Goal: Task Accomplishment & Management: Complete application form

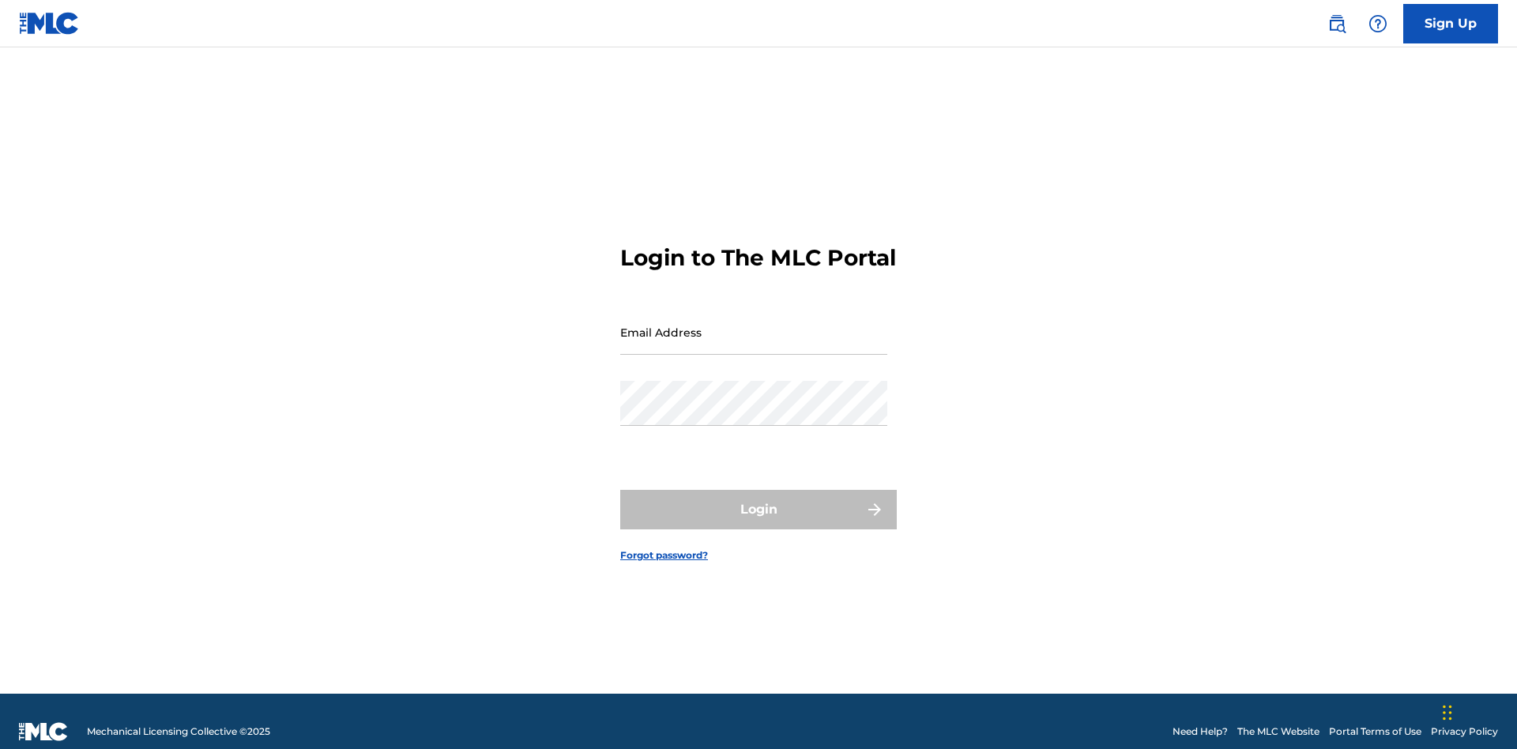
scroll to position [21, 0]
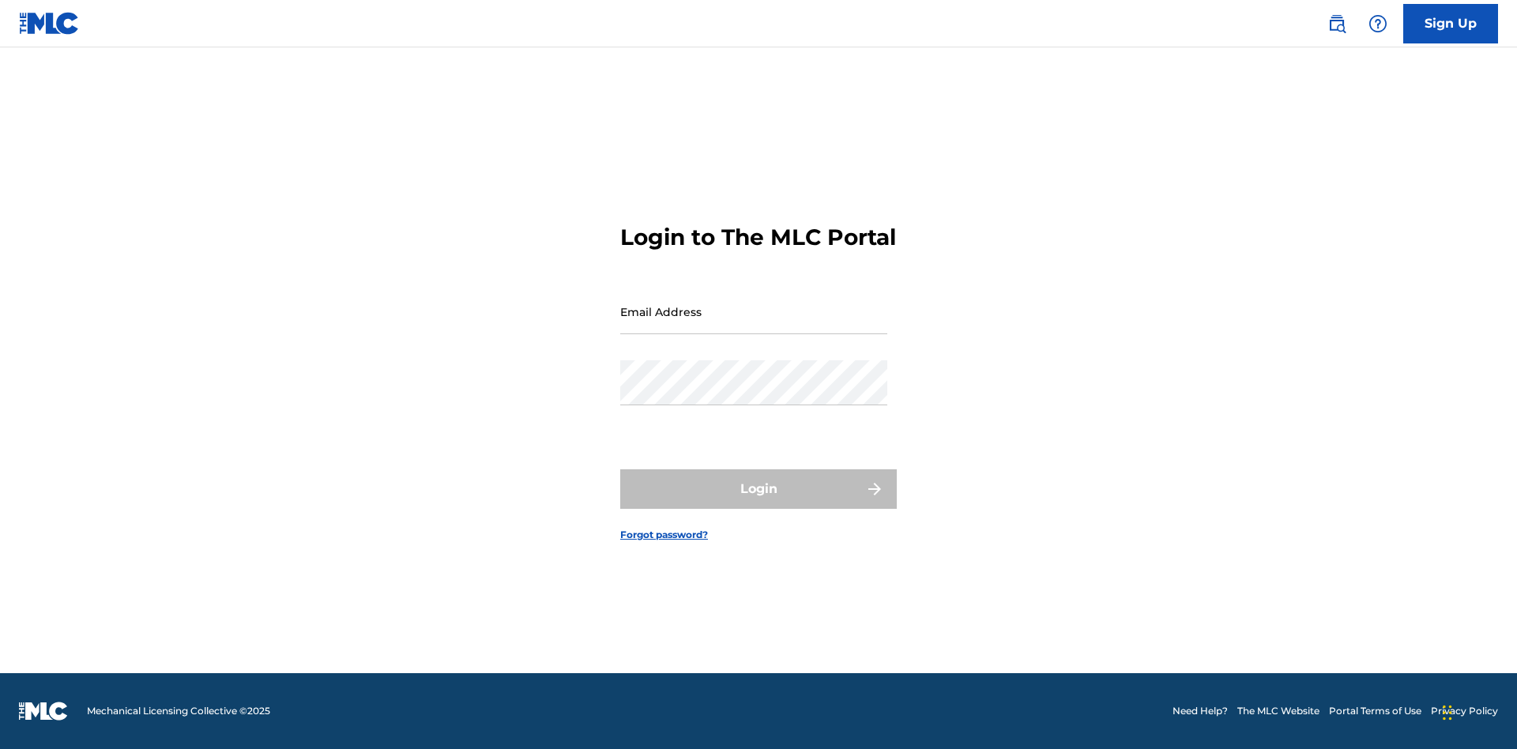
click at [754, 325] on input "Email Address" at bounding box center [753, 311] width 267 height 45
type input "[PERSON_NAME][EMAIL_ADDRESS][PERSON_NAME][DOMAIN_NAME]"
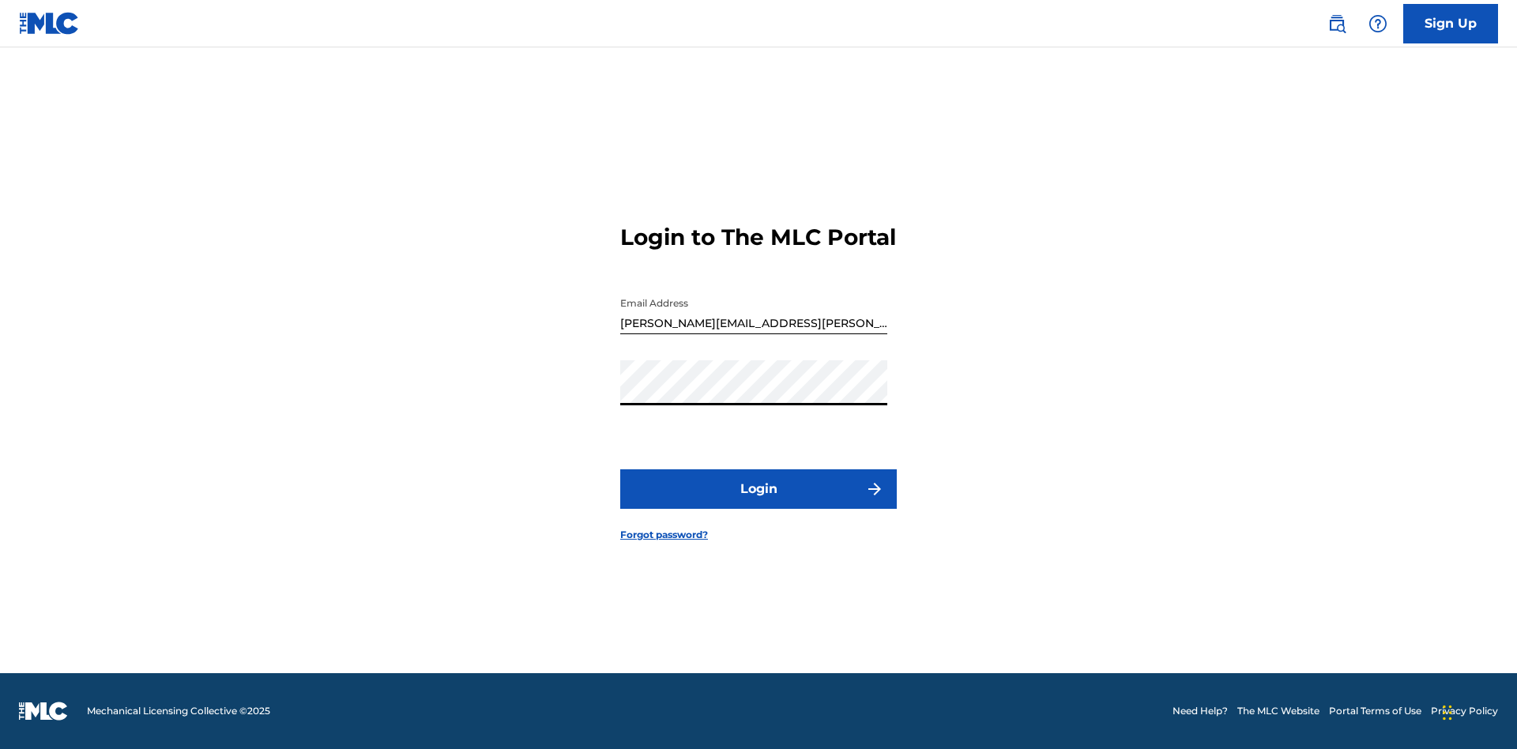
click at [758, 502] on button "Login" at bounding box center [758, 488] width 276 height 39
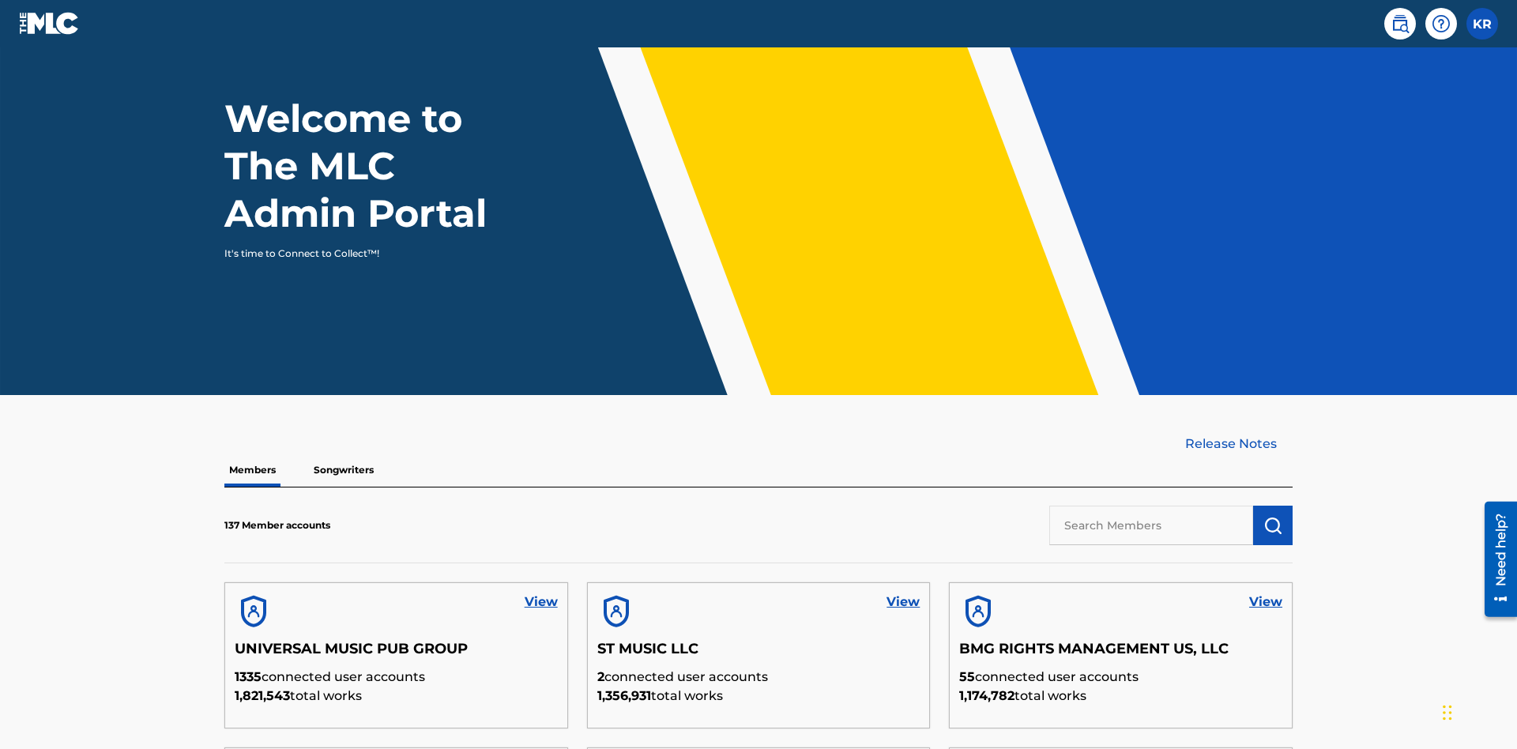
click at [1151, 506] on input "text" at bounding box center [1151, 525] width 204 height 39
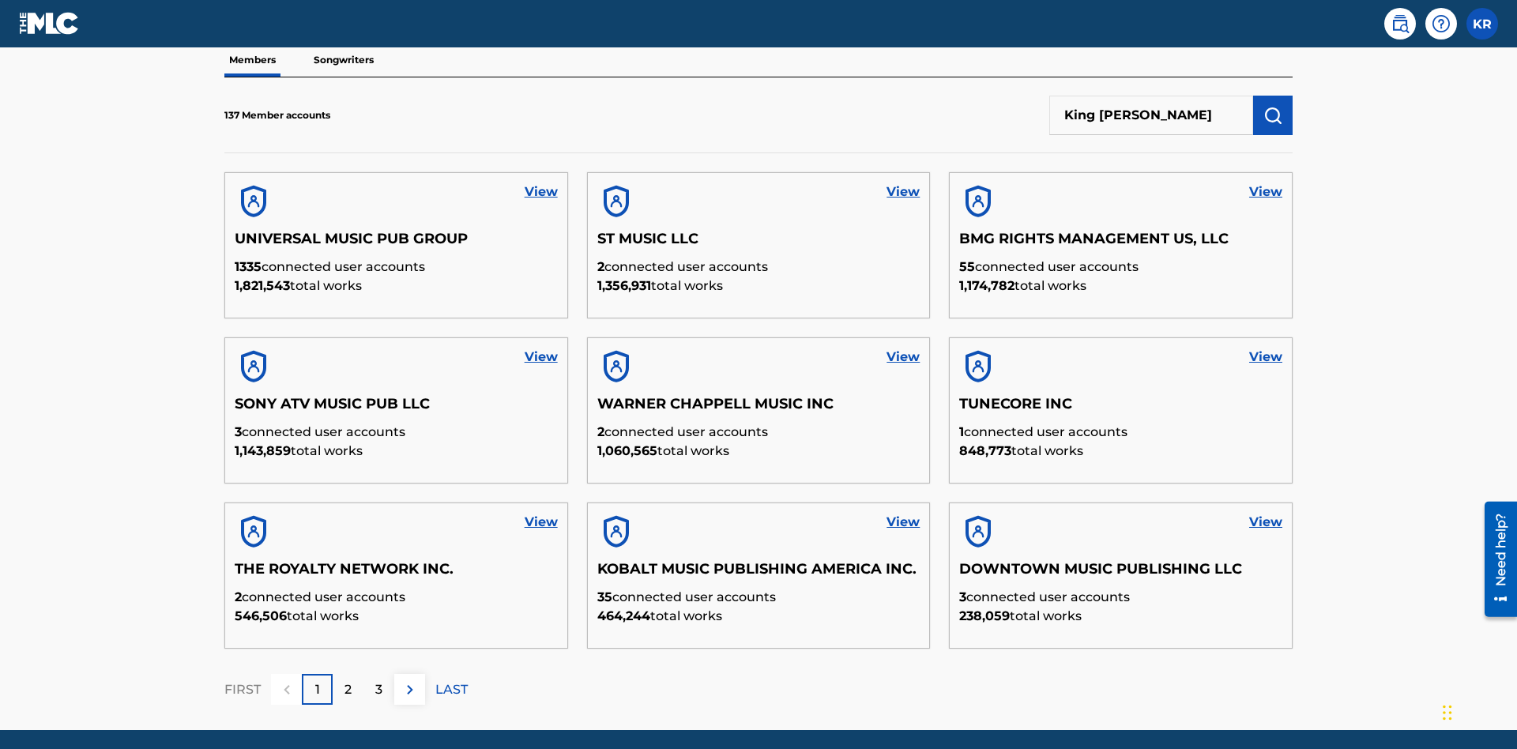
type input "King McTesterson"
click at [1273, 106] on img "submit" at bounding box center [1272, 115] width 19 height 19
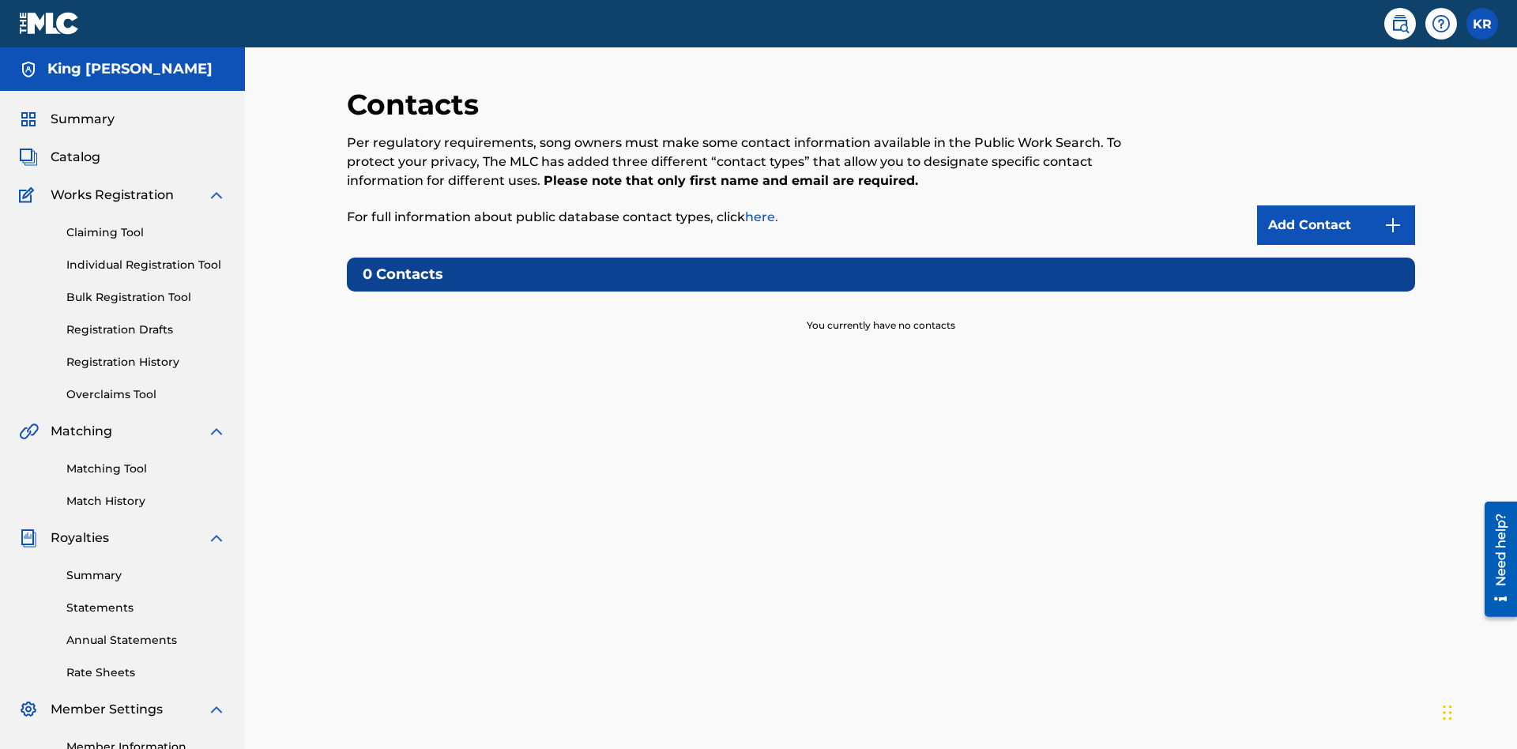
click at [1393, 216] on img at bounding box center [1392, 225] width 19 height 19
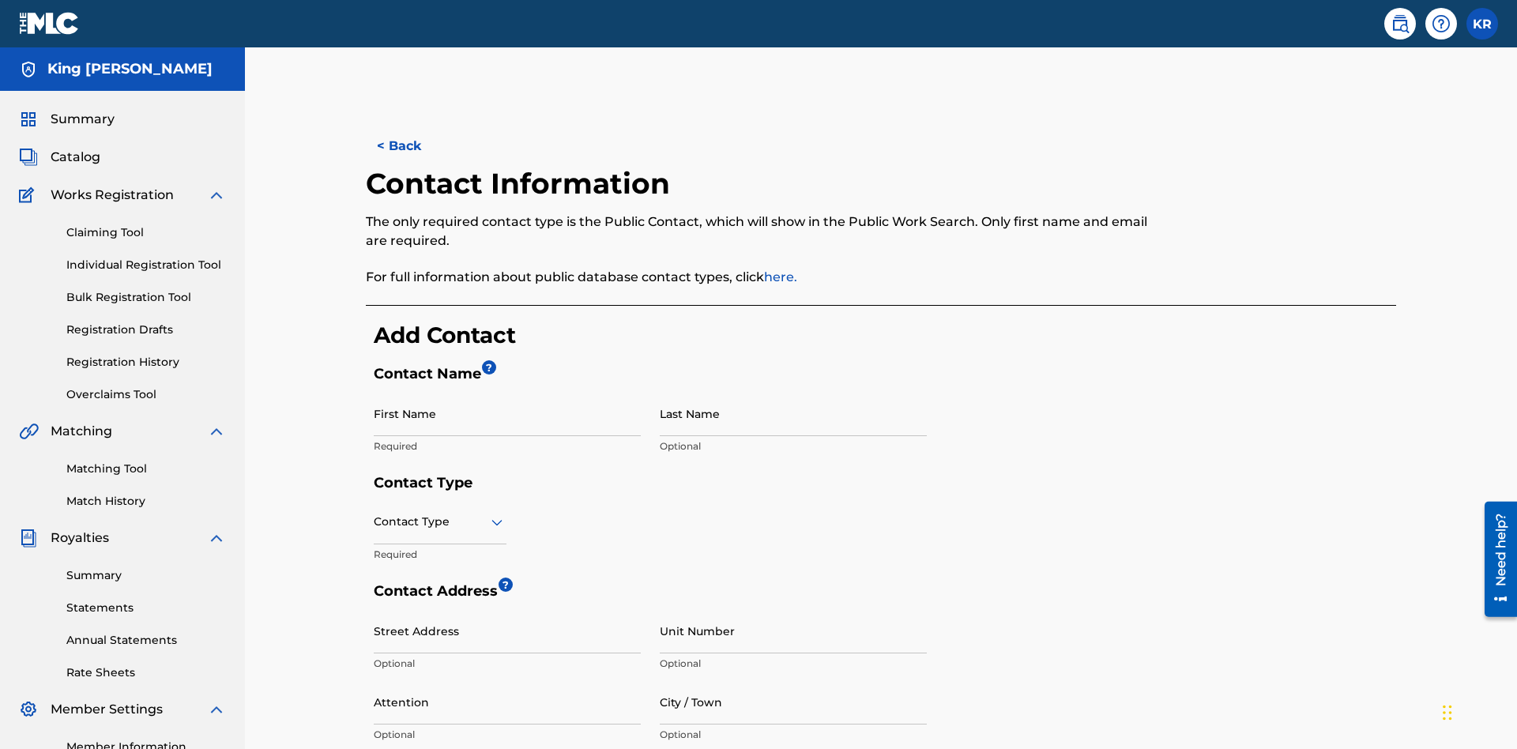
click at [507, 391] on input "First Name" at bounding box center [507, 413] width 267 height 45
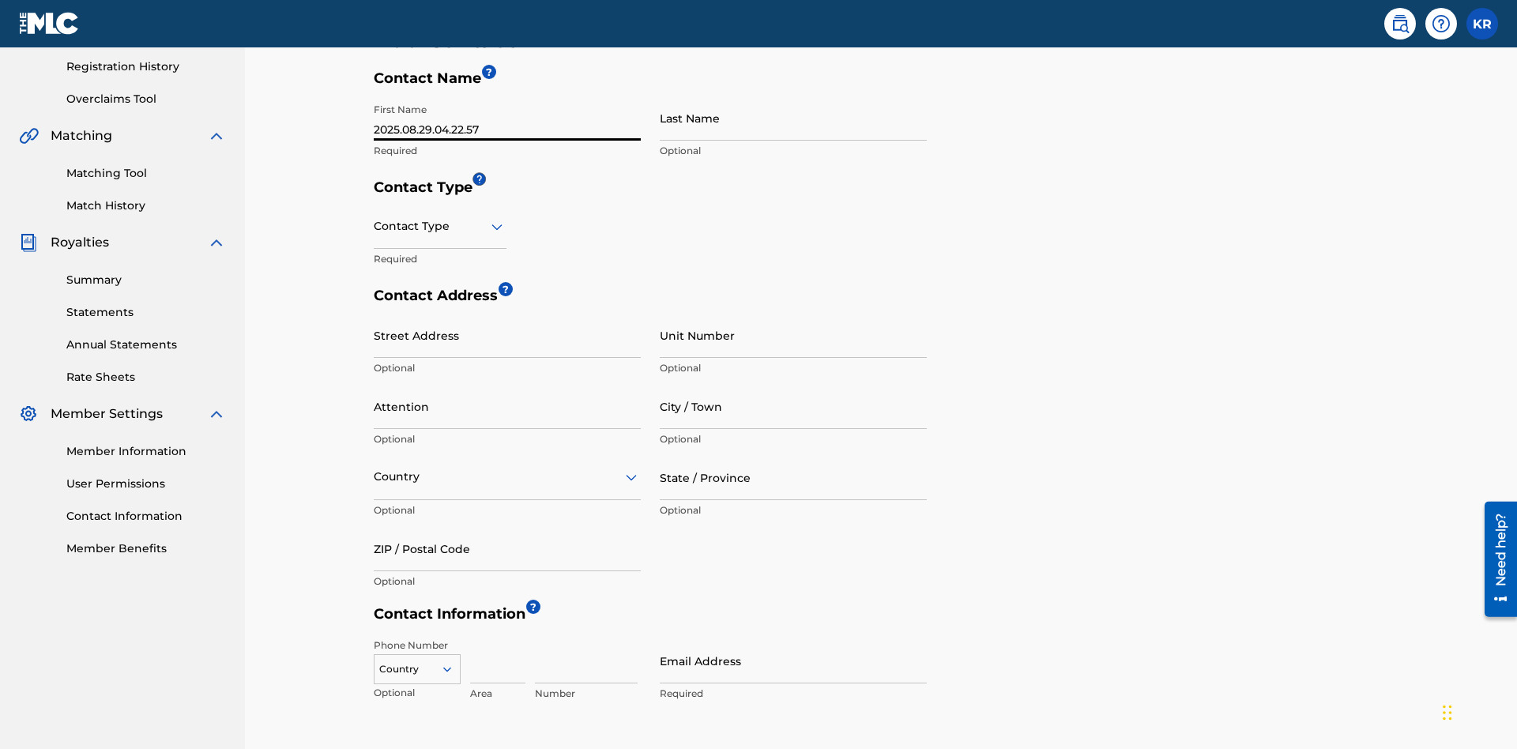
type input "2025.08.29.04.22.57"
click at [793, 118] on input "Last Name" at bounding box center [793, 118] width 267 height 45
type input "2025.08.29.04.22.57"
click at [374, 218] on input "text" at bounding box center [375, 226] width 3 height 17
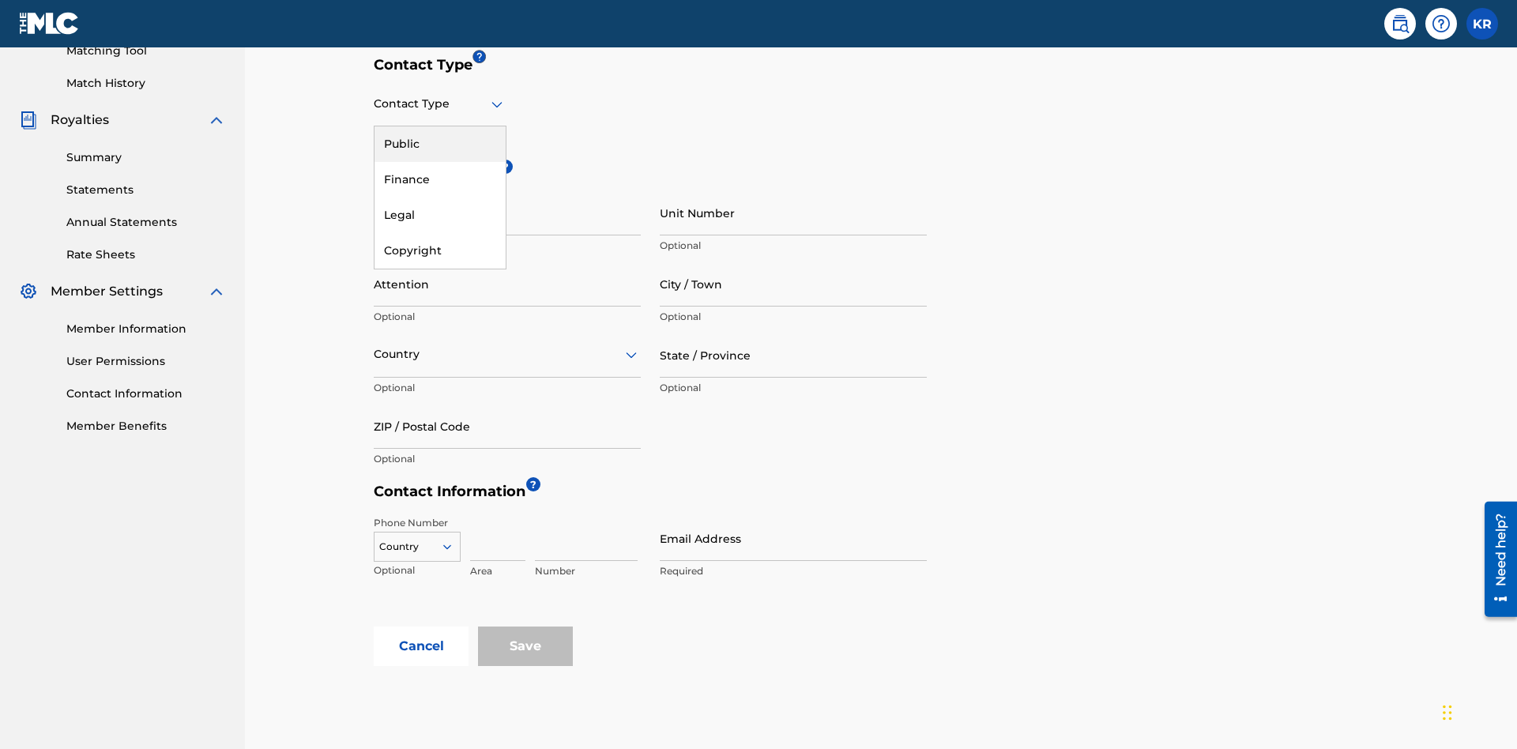
click at [440, 215] on div "Legal" at bounding box center [439, 215] width 131 height 36
click at [793, 261] on input "City / Town" at bounding box center [793, 283] width 267 height 45
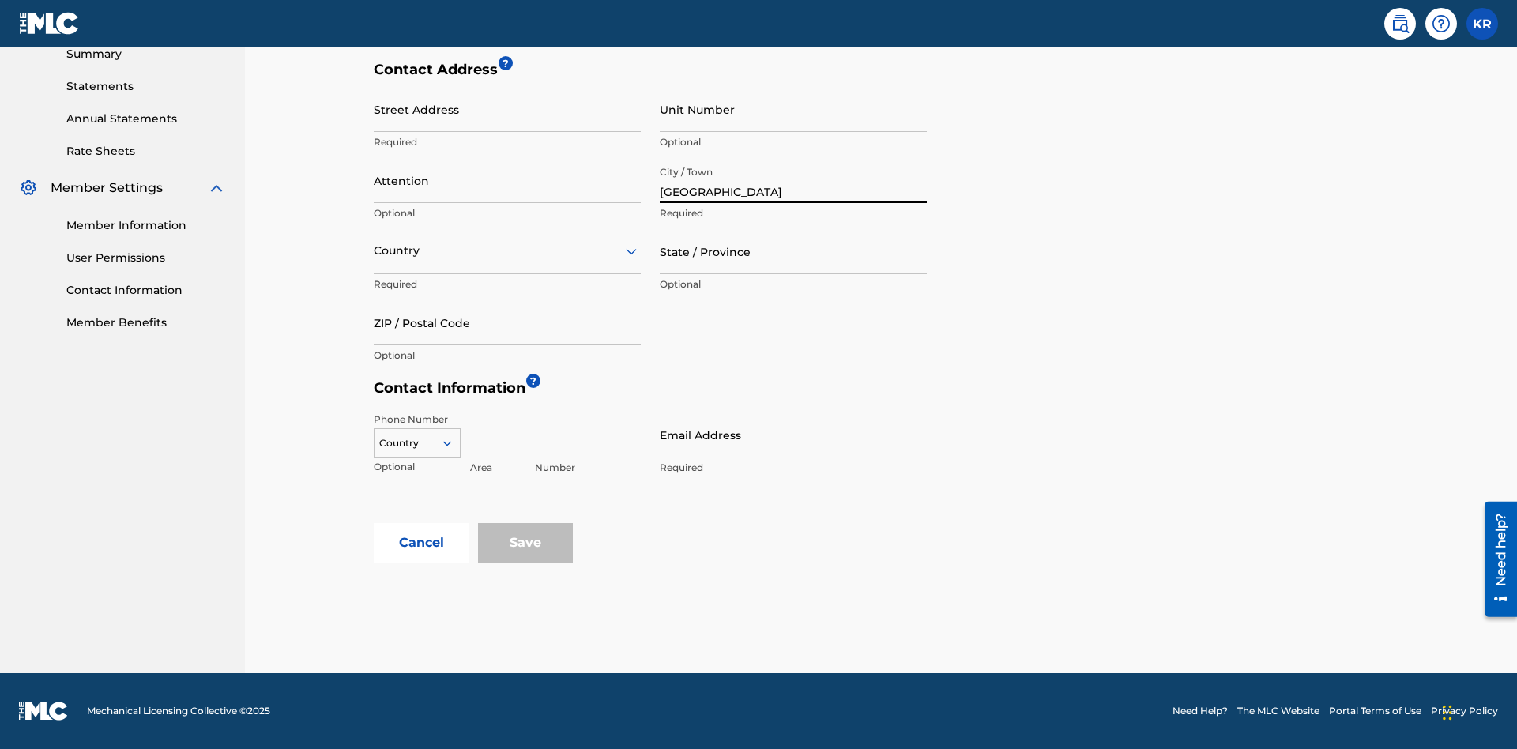
type input "Vancouver"
click at [507, 118] on input "Street Address" at bounding box center [507, 109] width 267 height 45
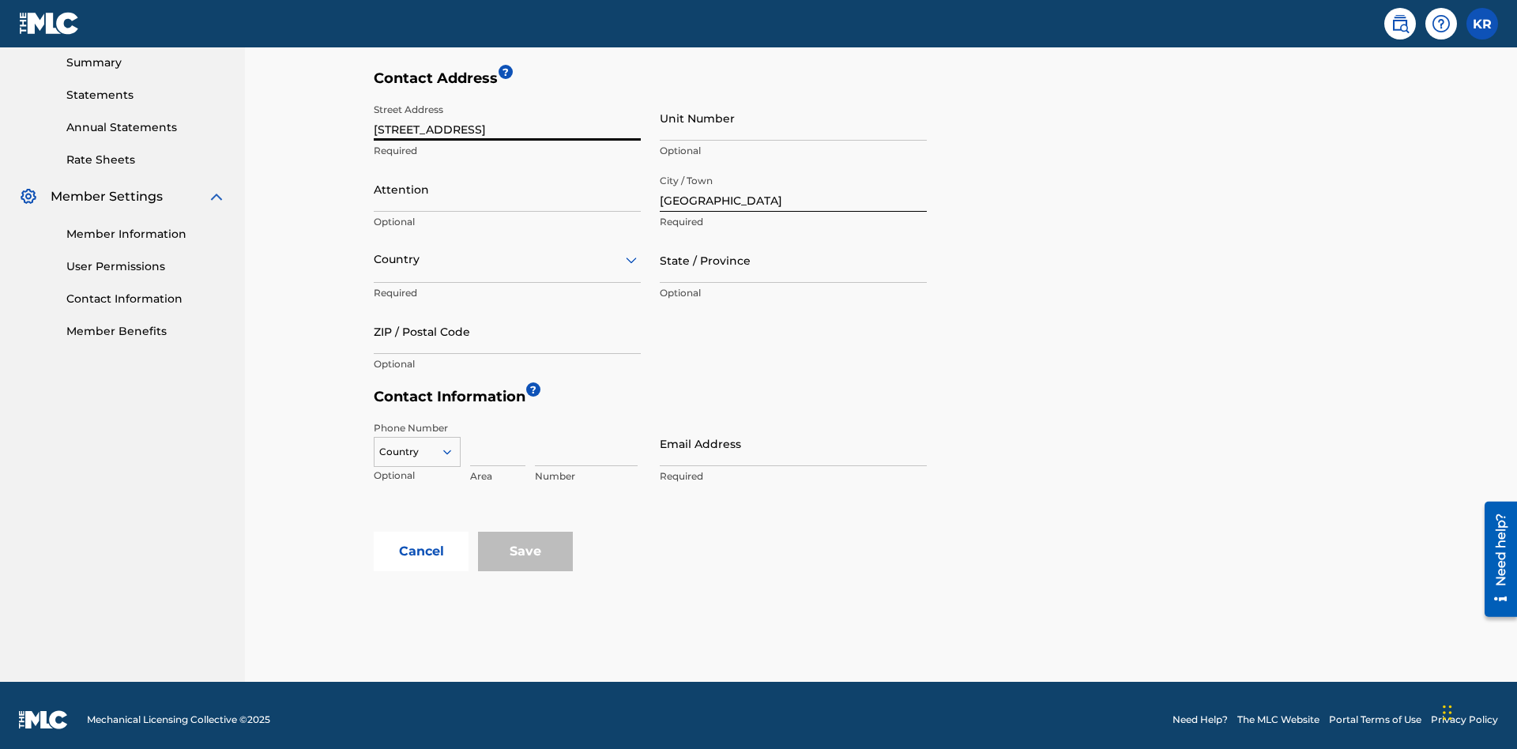
type input "123 Main Street"
click at [793, 118] on input "Unit Number" at bounding box center [793, 118] width 267 height 45
type input "3B"
click at [507, 180] on input "Attention" at bounding box center [507, 189] width 267 height 45
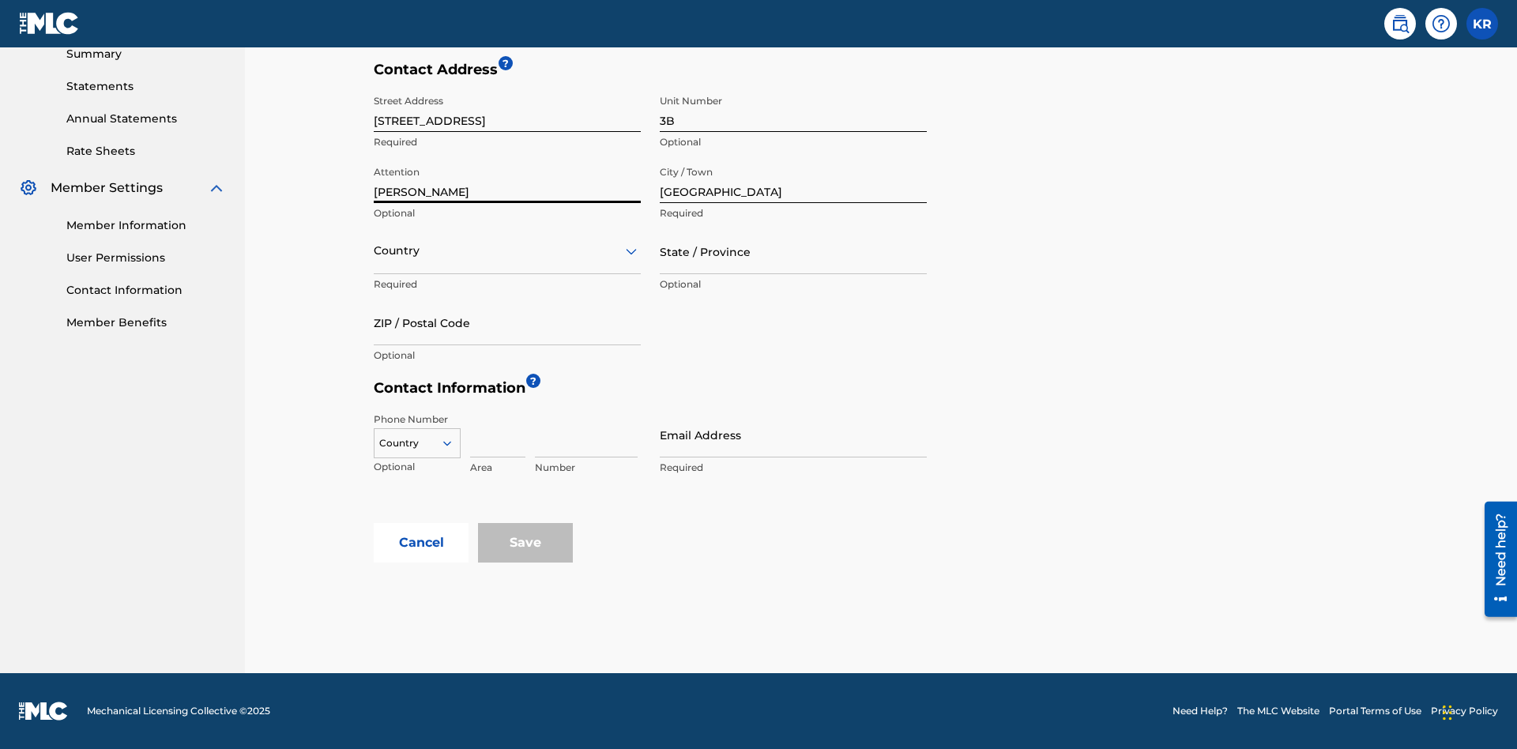
type input "Jim Jones"
click at [374, 250] on input "text" at bounding box center [375, 251] width 3 height 17
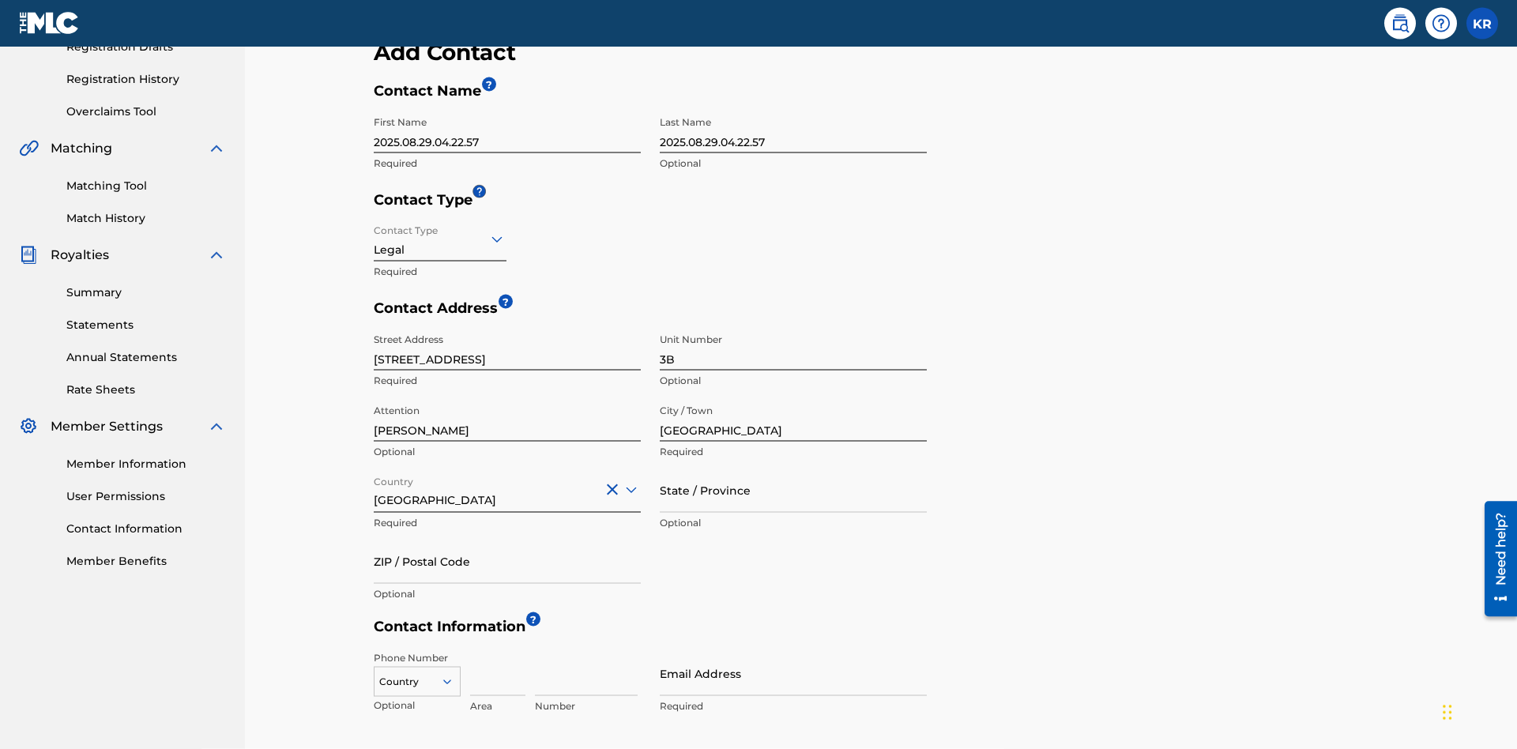
click at [793, 468] on input "State / Province" at bounding box center [793, 490] width 267 height 45
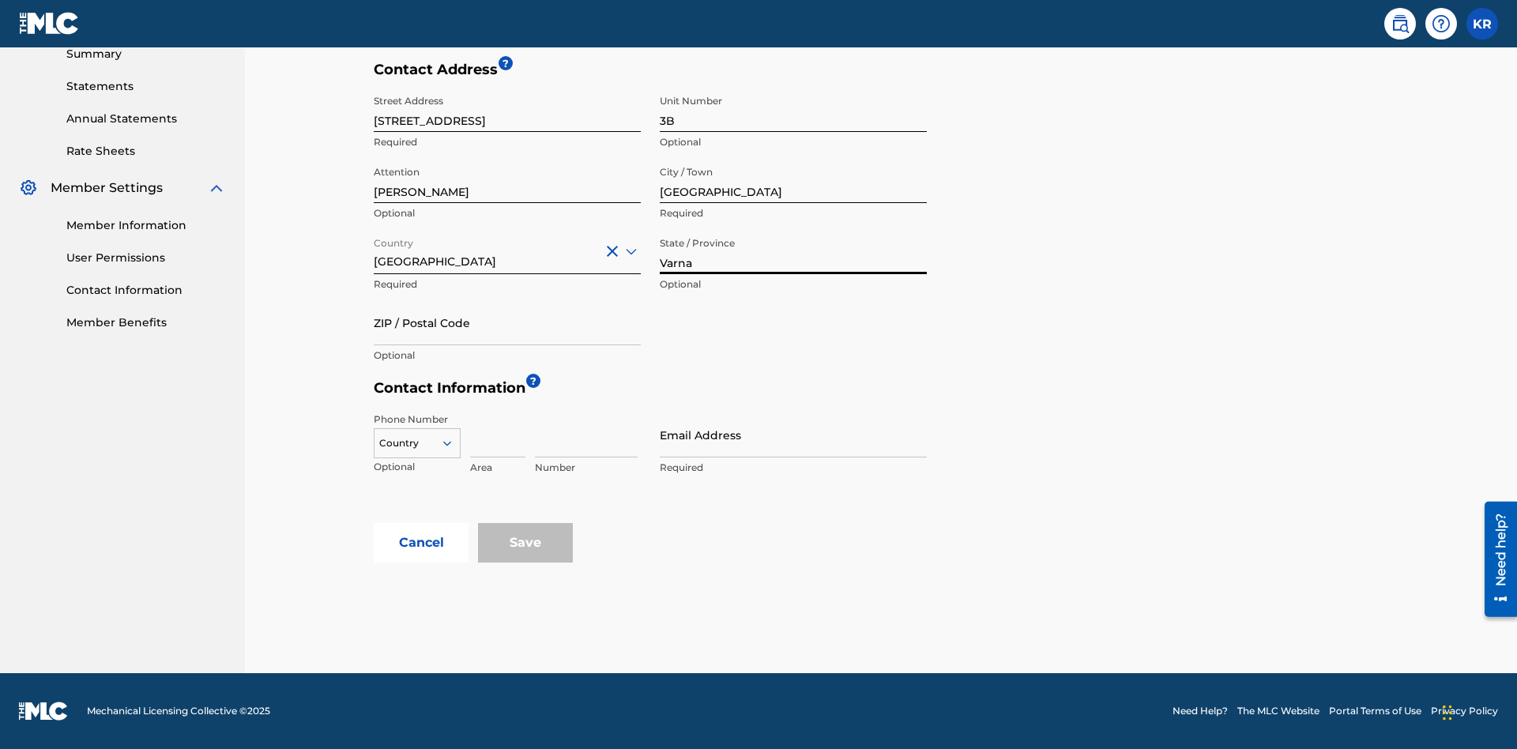
type input "Varna"
click at [507, 322] on input "ZIP / Postal Code" at bounding box center [507, 322] width 267 height 45
type input "V5X 2Z9"
click at [453, 443] on icon at bounding box center [447, 443] width 14 height 14
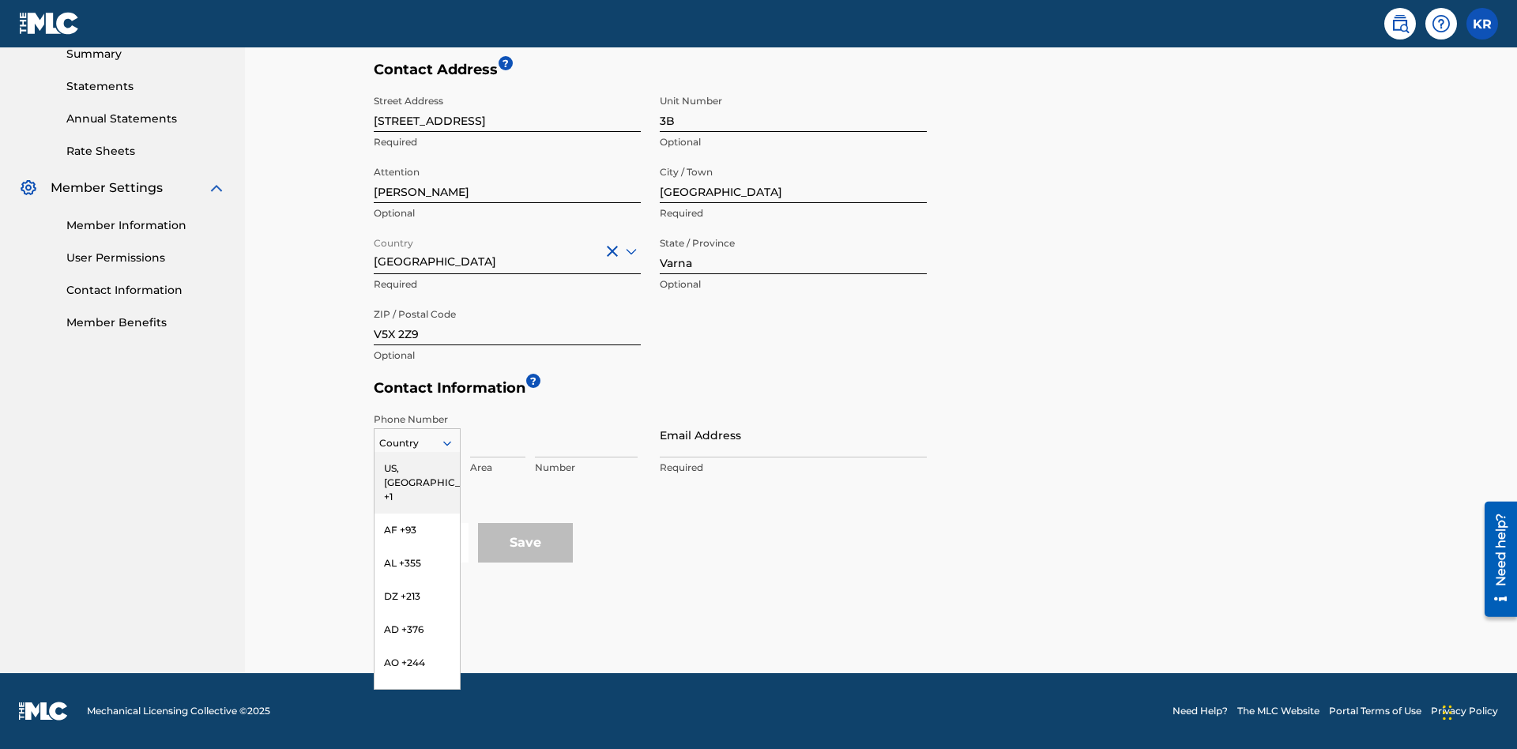
click at [417, 468] on div "US, CA +1" at bounding box center [416, 483] width 85 height 62
click at [498, 434] on input at bounding box center [497, 434] width 55 height 45
type input "202"
click at [586, 434] on input at bounding box center [586, 434] width 103 height 45
type input "1234567"
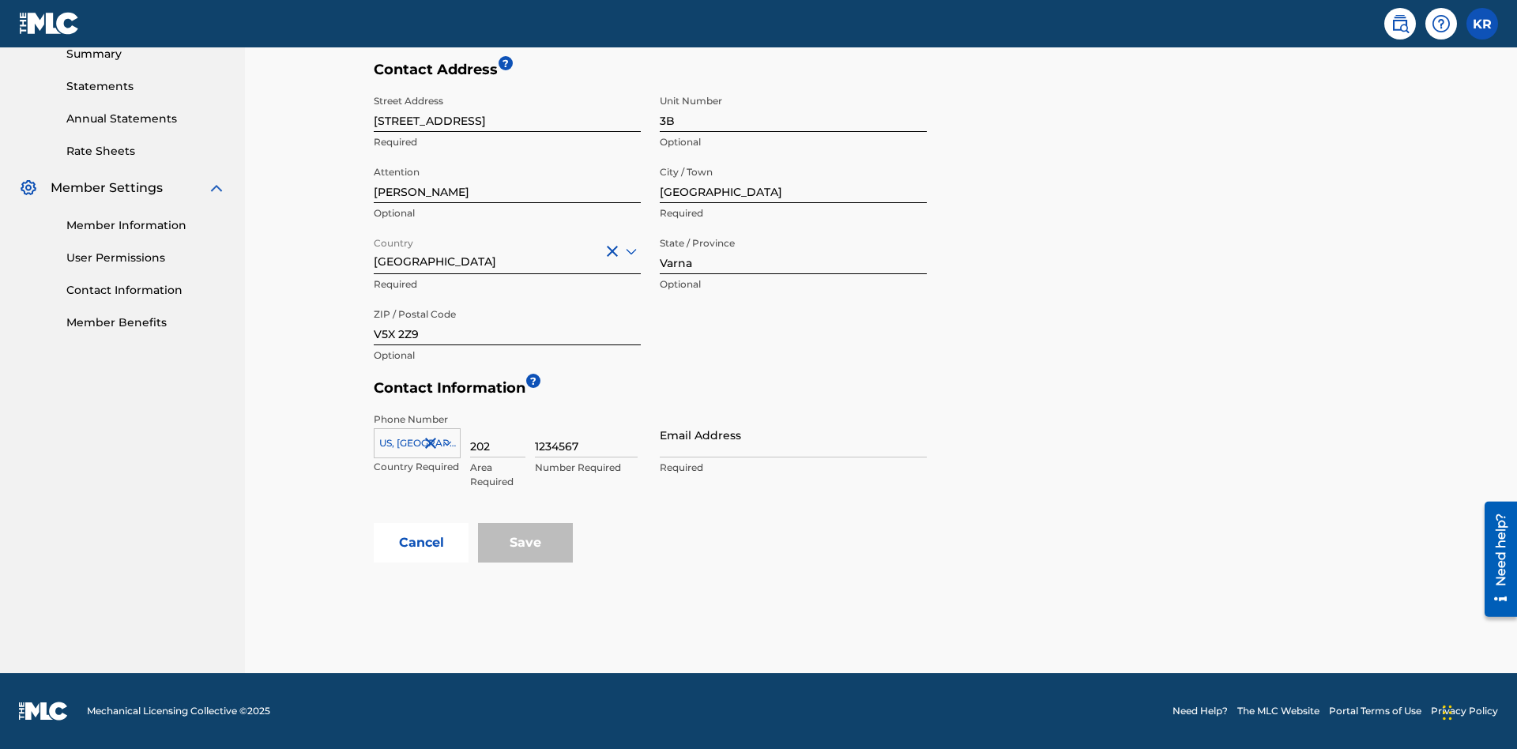
click at [793, 434] on input "Email Address" at bounding box center [793, 434] width 267 height 45
type input "tester@email.com"
click at [421, 543] on button "Cancel" at bounding box center [421, 542] width 95 height 39
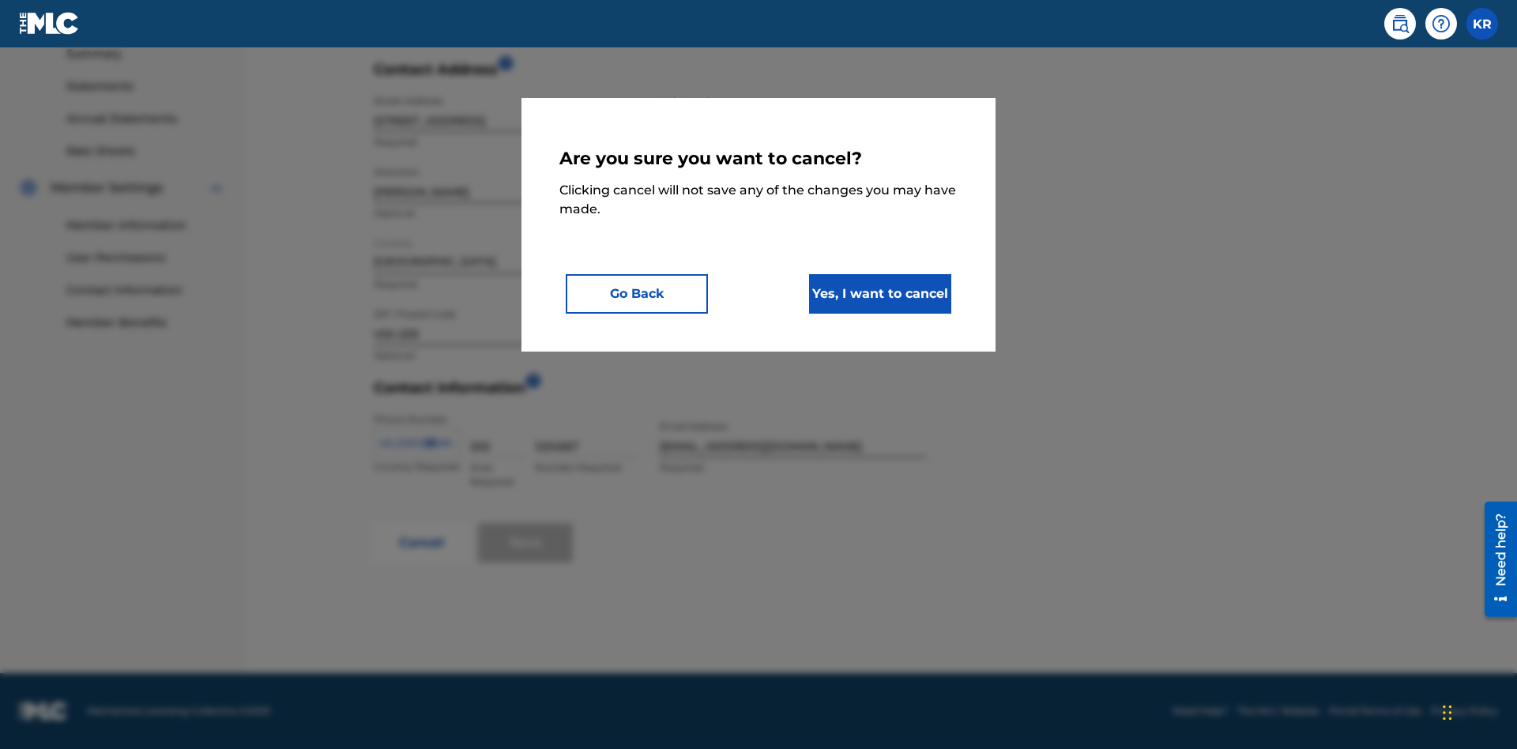
click at [880, 293] on button "Yes, I want to cancel" at bounding box center [880, 293] width 142 height 39
